Goal: Navigation & Orientation: Find specific page/section

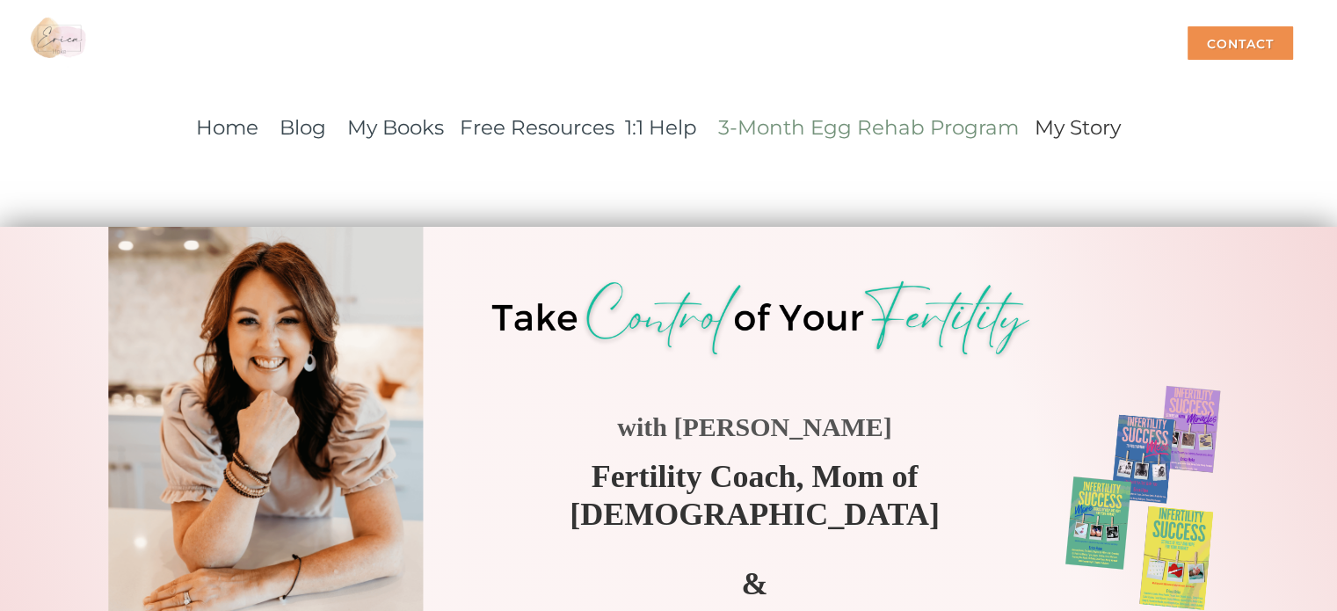
click at [889, 127] on link "3-Month Egg Rehab Program" at bounding box center [868, 127] width 301 height 25
click at [890, 122] on link "3-Month Egg Rehab Program" at bounding box center [868, 127] width 301 height 25
